Goal: Information Seeking & Learning: Understand process/instructions

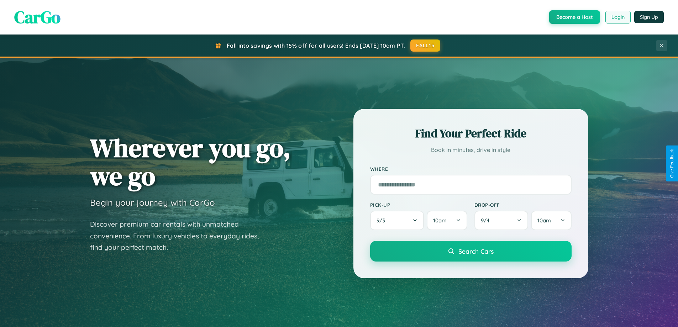
click at [618, 17] on button "Login" at bounding box center [618, 17] width 25 height 13
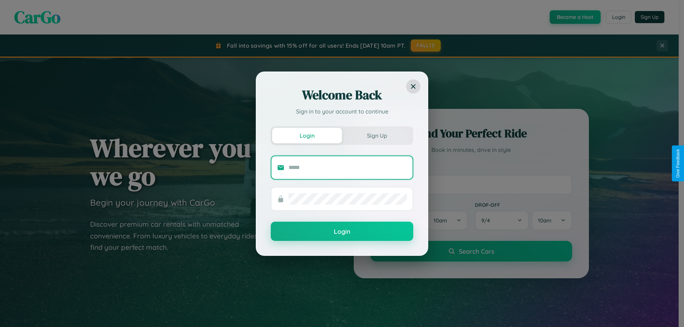
click at [348, 167] on input "text" at bounding box center [347, 167] width 118 height 11
type input "**********"
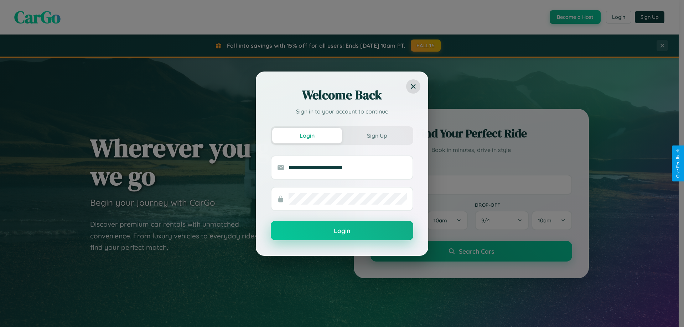
click at [342, 231] on button "Login" at bounding box center [342, 230] width 142 height 19
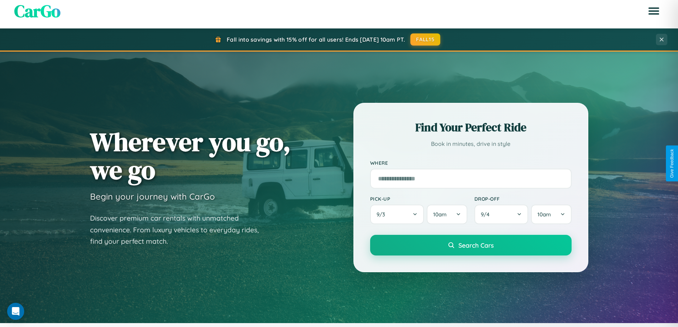
scroll to position [1370, 0]
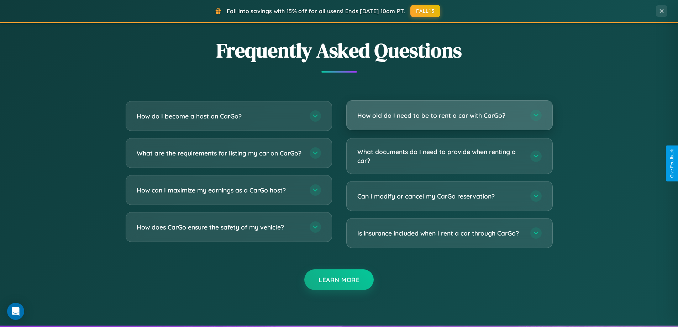
click at [449, 115] on h3 "How old do I need to be to rent a car with CarGo?" at bounding box center [441, 115] width 166 height 9
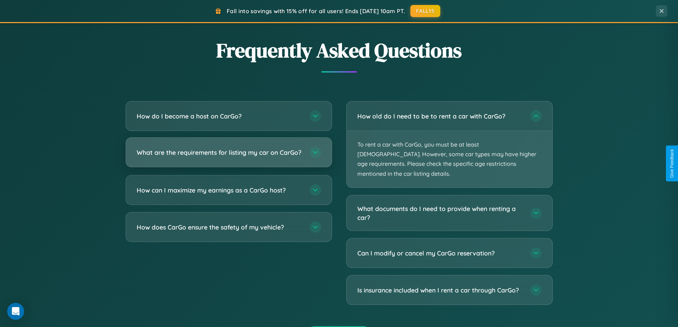
click at [229, 156] on h3 "What are the requirements for listing my car on CarGo?" at bounding box center [220, 152] width 166 height 9
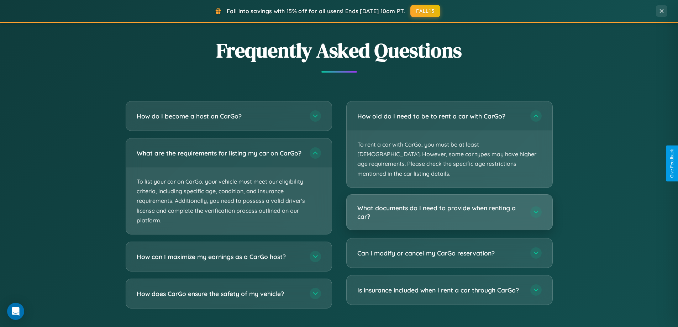
click at [449, 204] on h3 "What documents do I need to provide when renting a car?" at bounding box center [441, 212] width 166 height 17
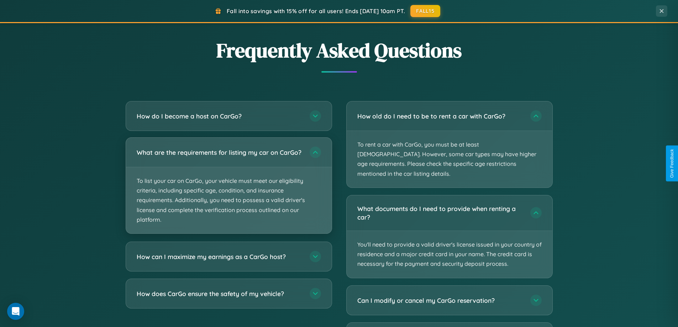
click at [229, 189] on p "To list your car on CarGo, your vehicle must meet our eligibility criteria, inc…" at bounding box center [229, 200] width 206 height 66
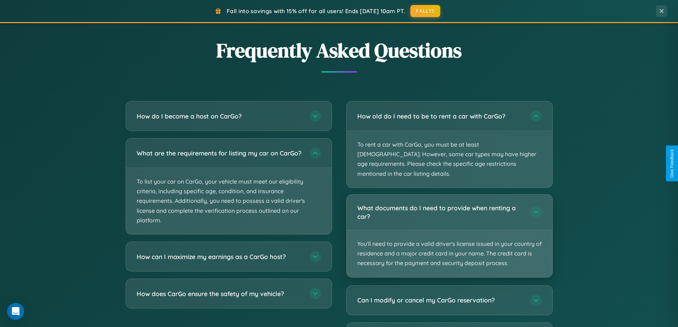
click at [449, 230] on p "You'll need to provide a valid driver's license issued in your country of resid…" at bounding box center [450, 253] width 206 height 47
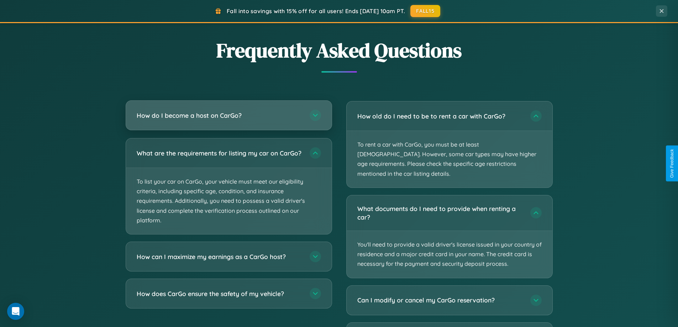
click at [229, 116] on h3 "How do I become a host on CarGo?" at bounding box center [220, 115] width 166 height 9
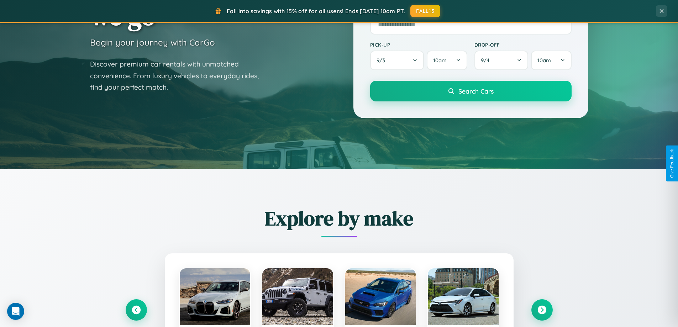
scroll to position [0, 0]
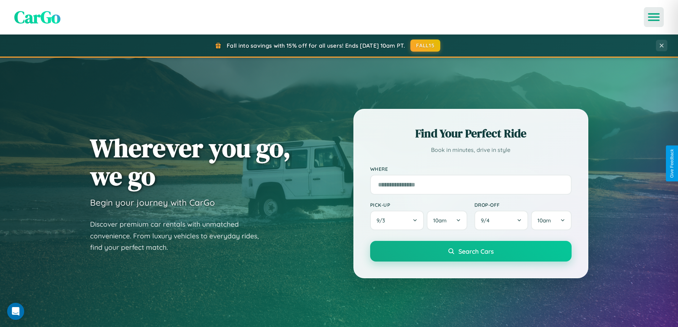
click at [654, 17] on icon "Open menu" at bounding box center [654, 17] width 10 height 6
